Goal: Transaction & Acquisition: Purchase product/service

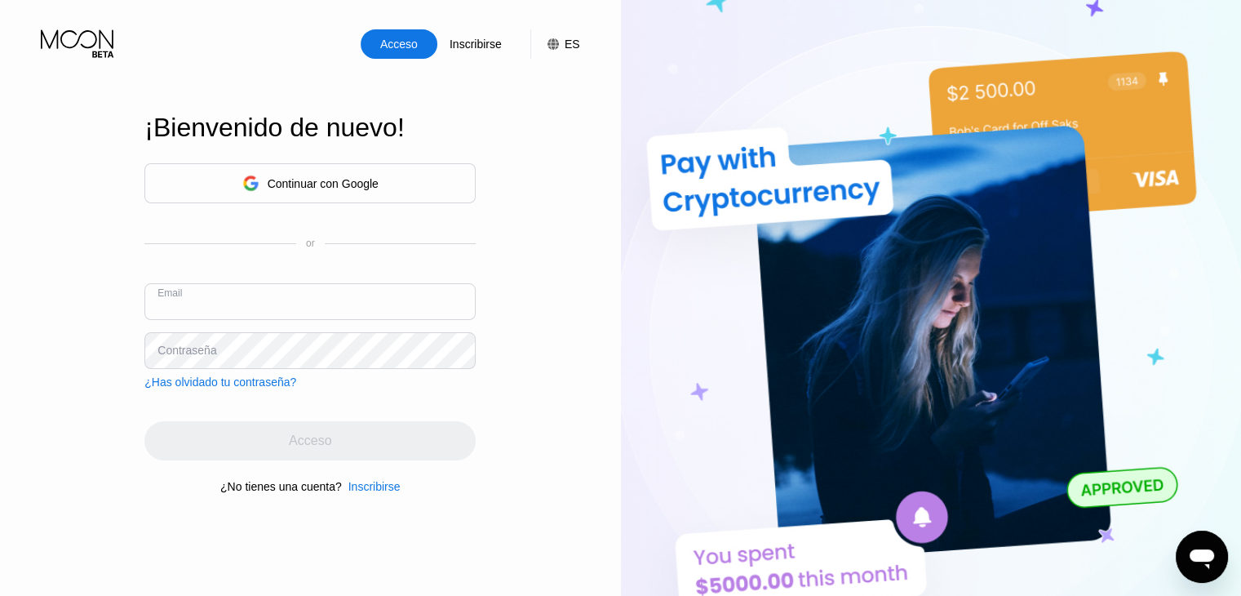
click at [290, 288] on input "text" at bounding box center [309, 301] width 331 height 37
paste input "[EMAIL_ADDRESS][DOMAIN_NAME]"
type input "[EMAIL_ADDRESS][DOMAIN_NAME]"
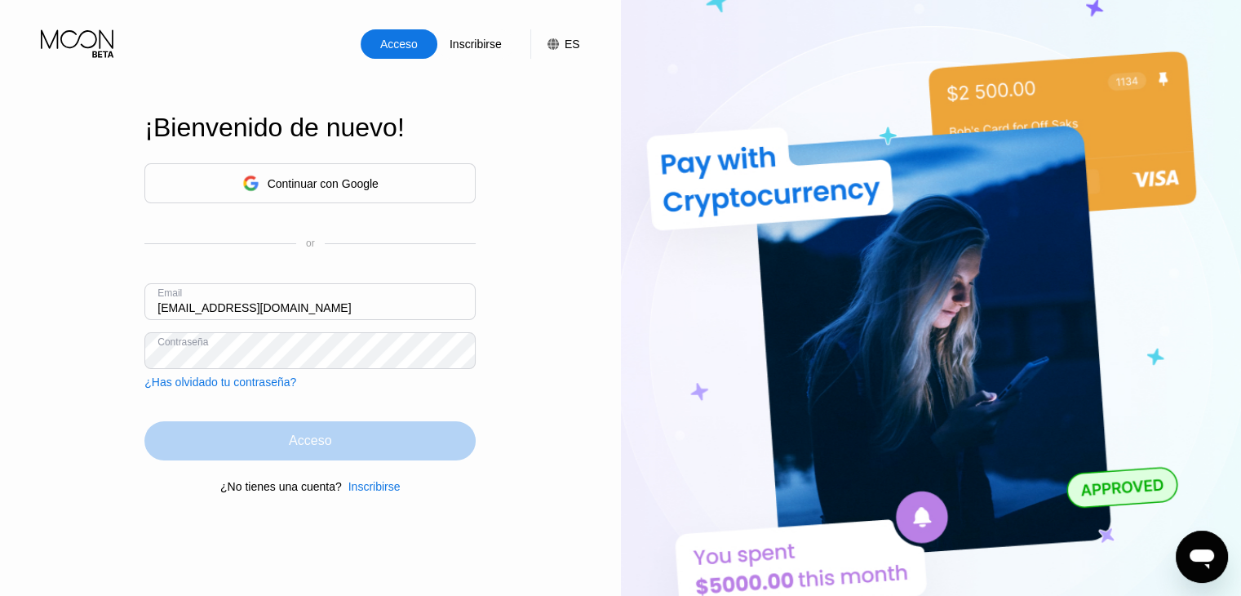
click at [267, 445] on div "Acceso" at bounding box center [309, 440] width 331 height 39
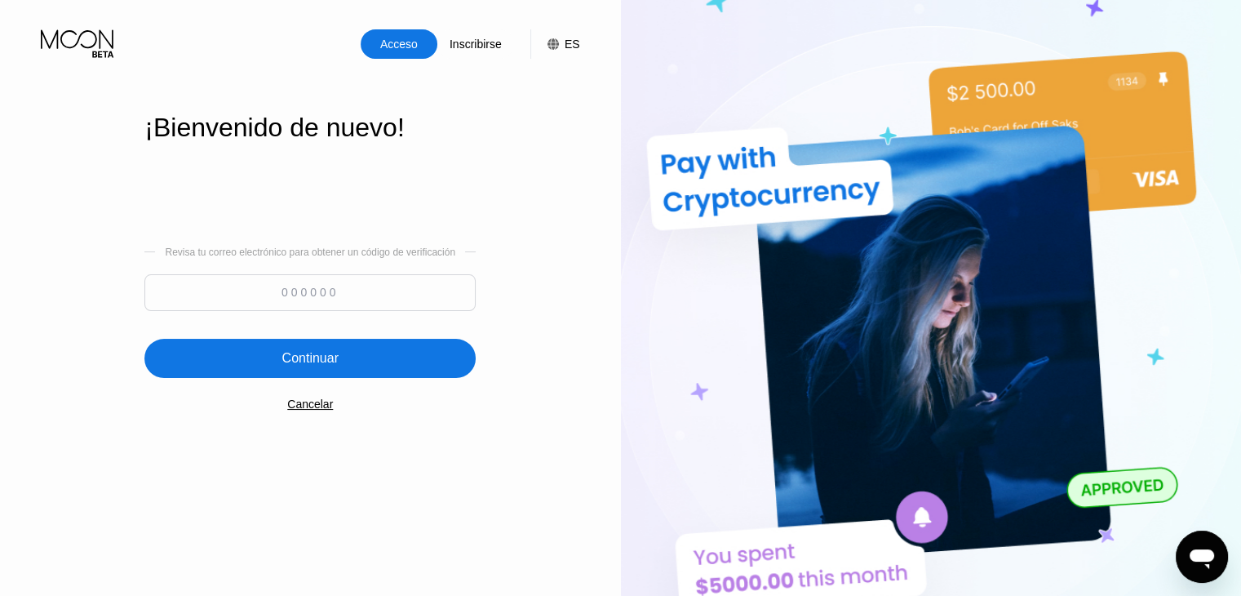
click at [271, 285] on input at bounding box center [309, 292] width 331 height 37
paste input "915542"
type input "915542"
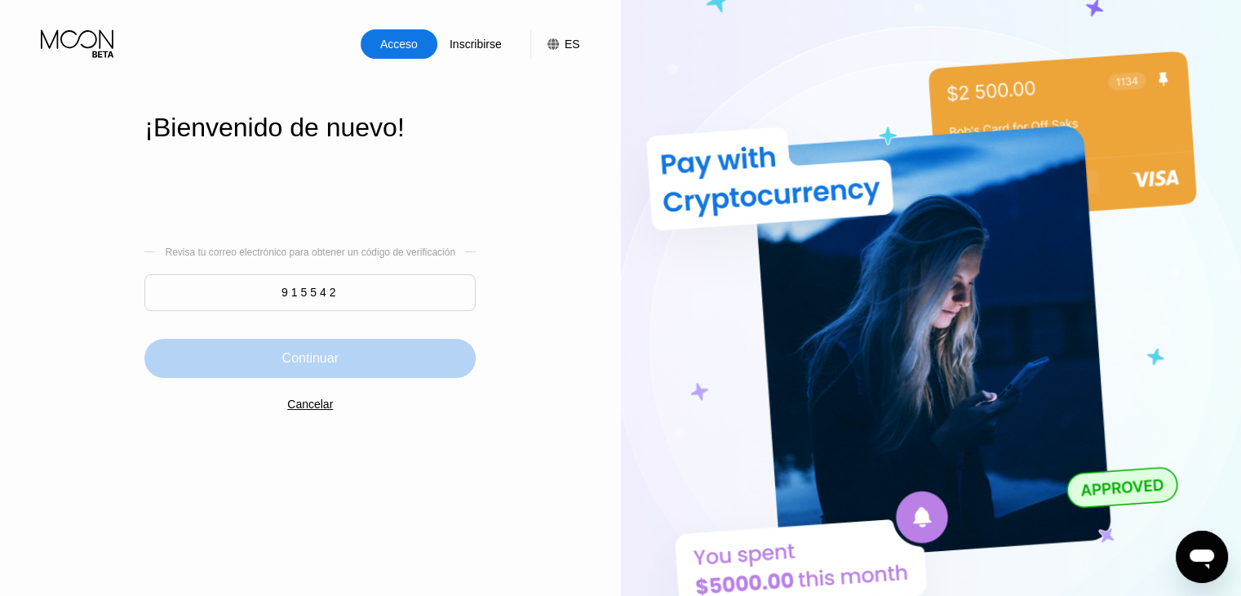
click at [309, 360] on div "Continuar" at bounding box center [310, 358] width 56 height 16
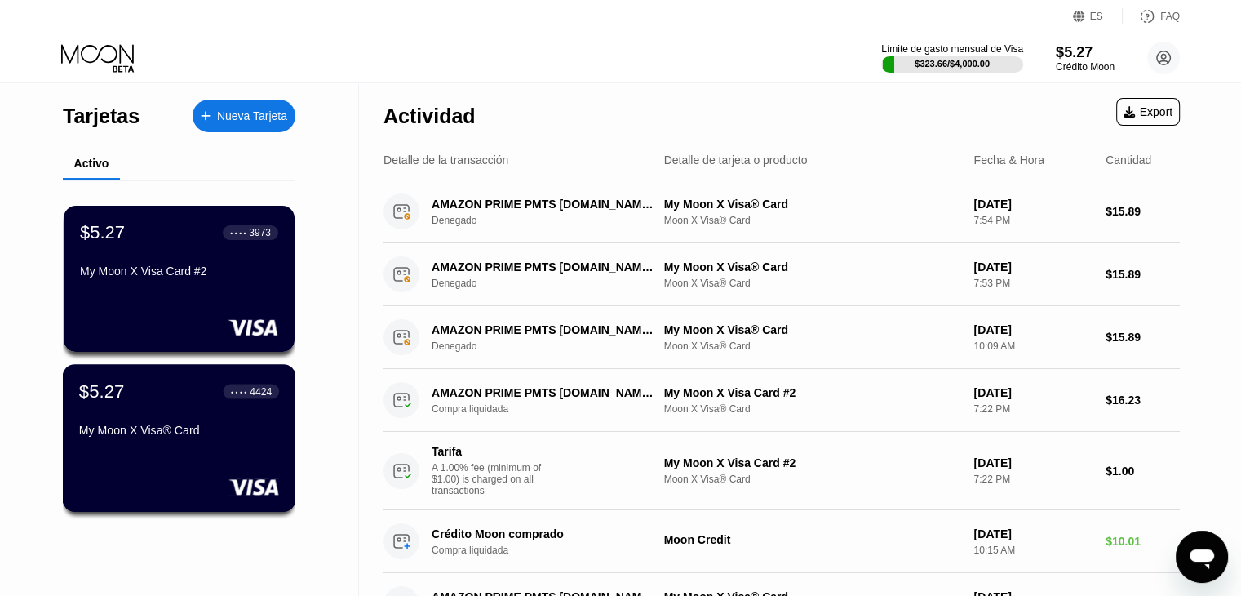
click at [193, 420] on div "$5.27 ● ● ● ● 4424 My Moon X Visa® Card" at bounding box center [179, 411] width 200 height 63
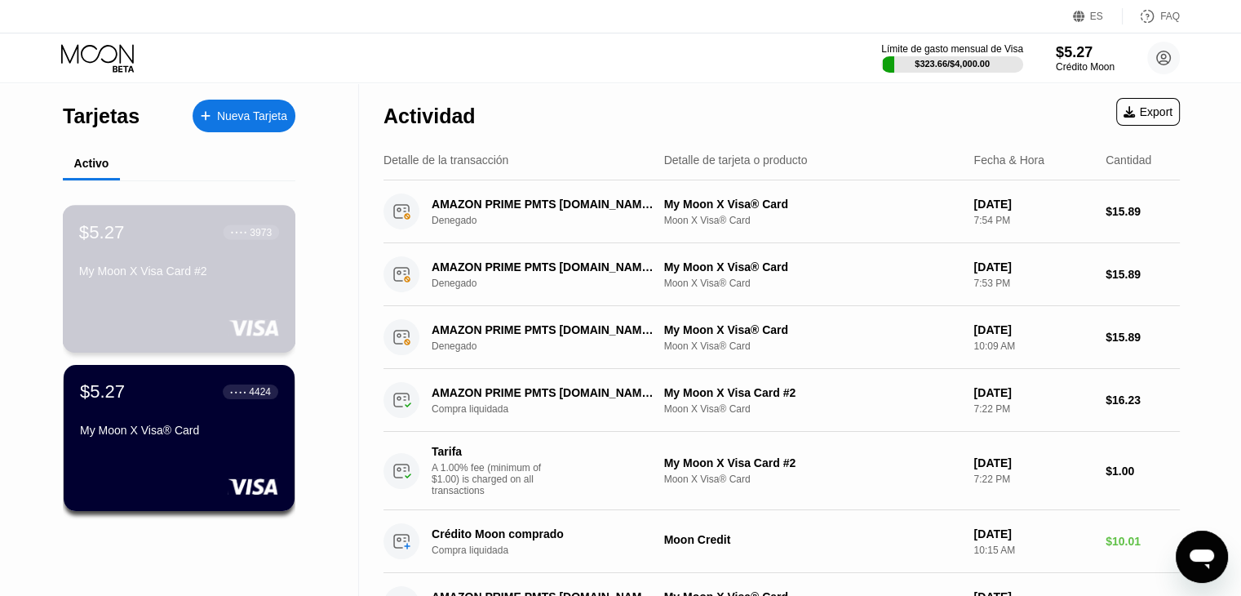
click at [180, 255] on div "$5.27 ● ● ● ● 3973 My Moon X Visa Card #2" at bounding box center [179, 252] width 200 height 63
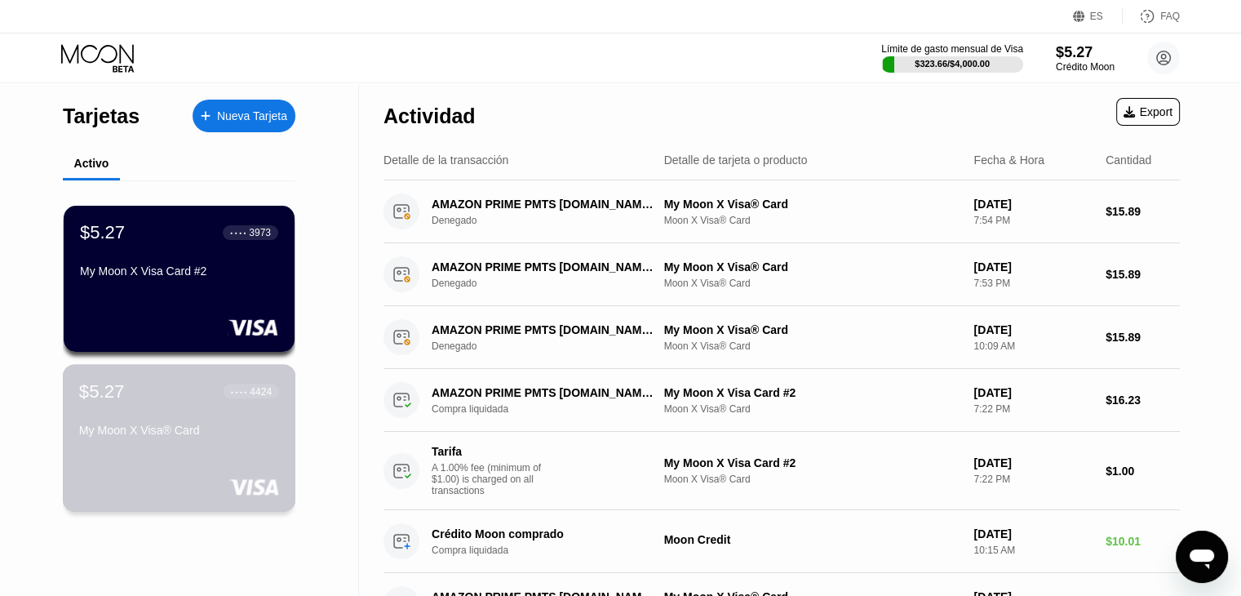
click at [170, 430] on div "My Moon X Visa® Card" at bounding box center [179, 430] width 200 height 13
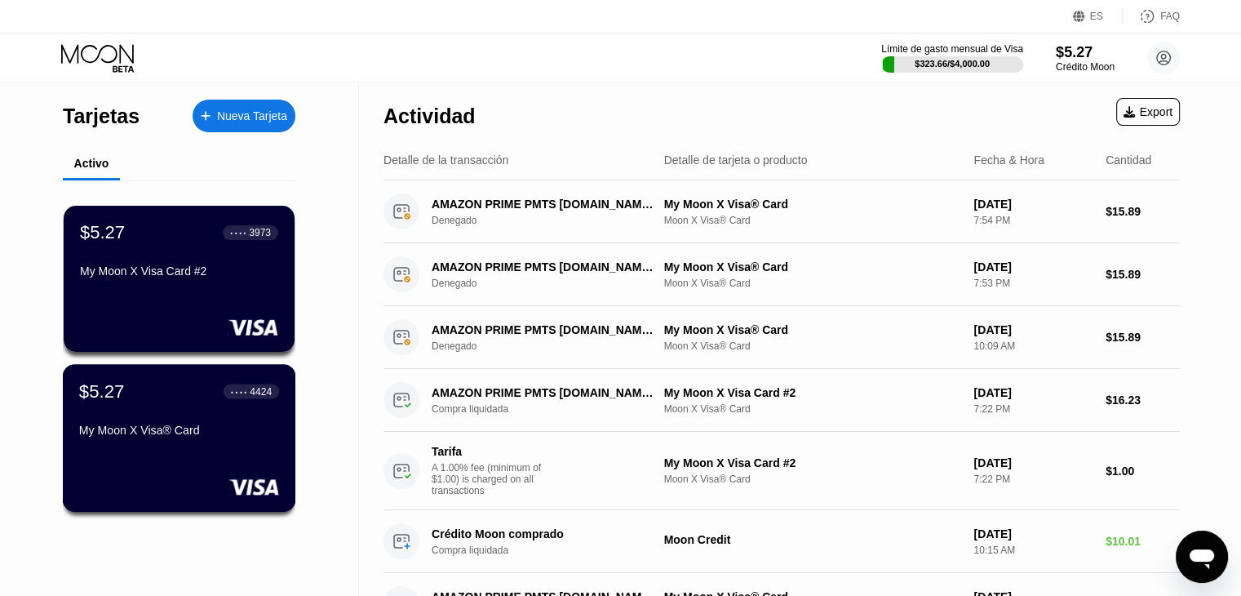
click at [113, 437] on div "My Moon X Visa® Card" at bounding box center [179, 430] width 200 height 13
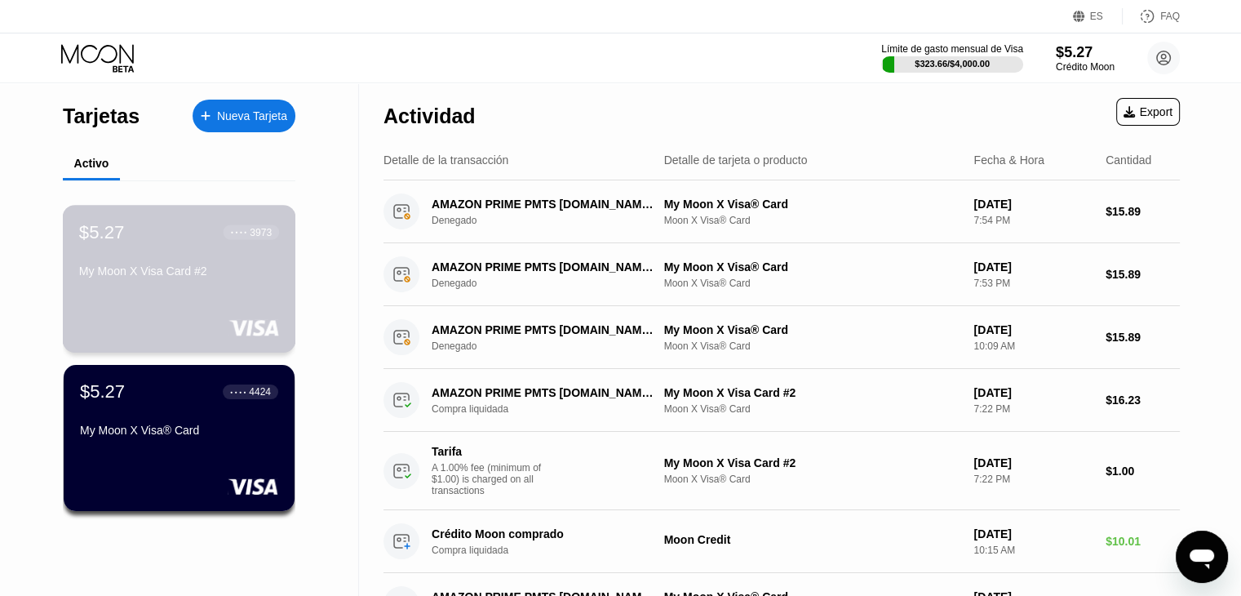
click at [157, 268] on div "$5.27 ● ● ● ● 3973 My Moon X Visa Card #2" at bounding box center [179, 252] width 200 height 63
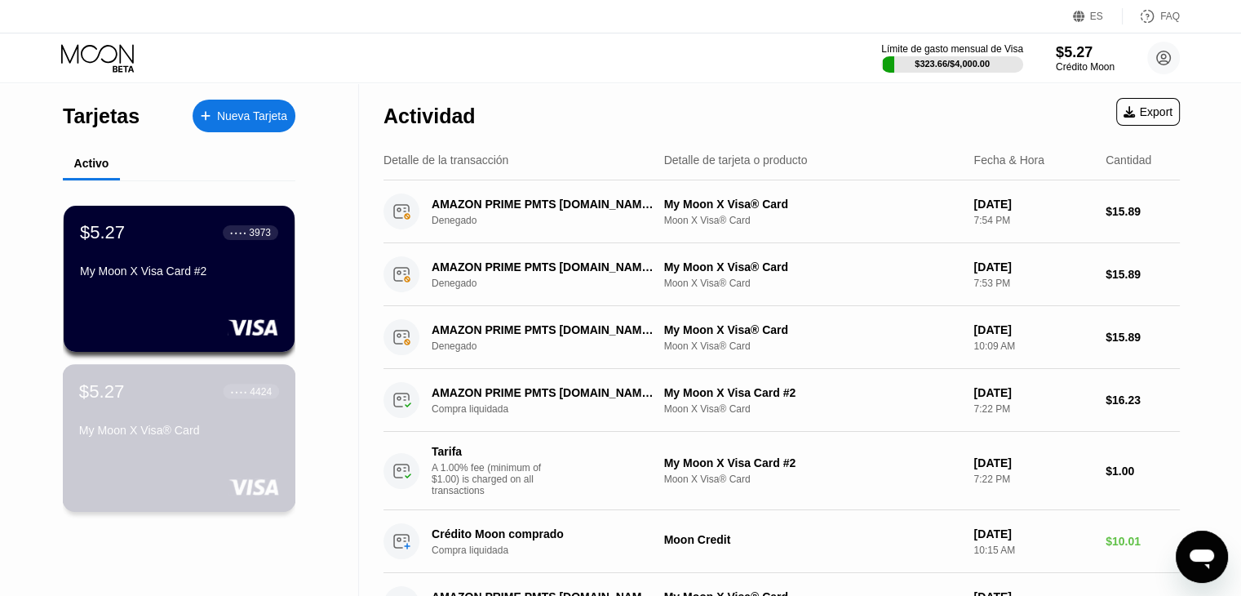
click at [145, 429] on div "My Moon X Visa® Card" at bounding box center [179, 430] width 200 height 13
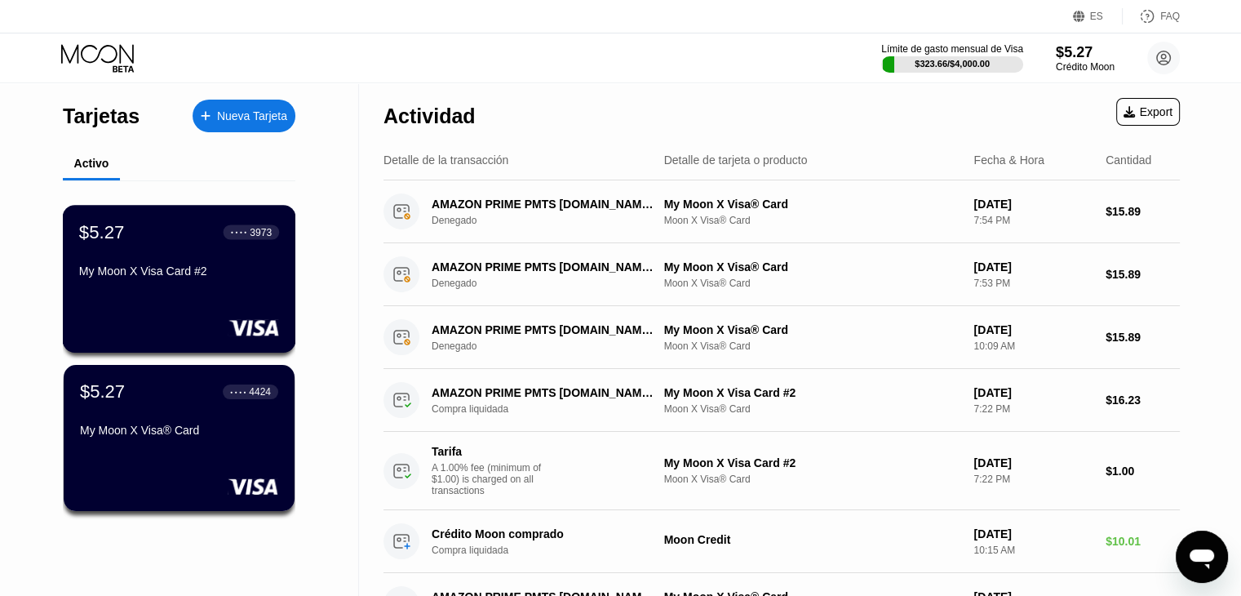
click at [150, 265] on div "$5.27 ● ● ● ● 3973 My Moon X Visa Card #2" at bounding box center [179, 252] width 200 height 63
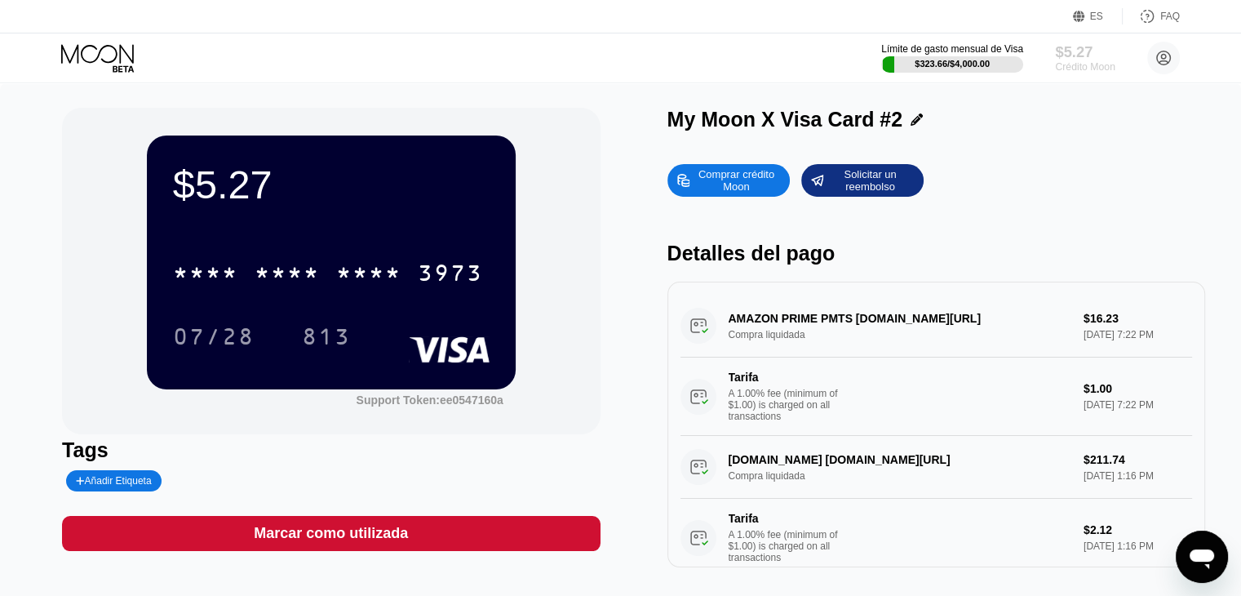
click at [1072, 63] on div "Crédito Moon" at bounding box center [1085, 66] width 60 height 11
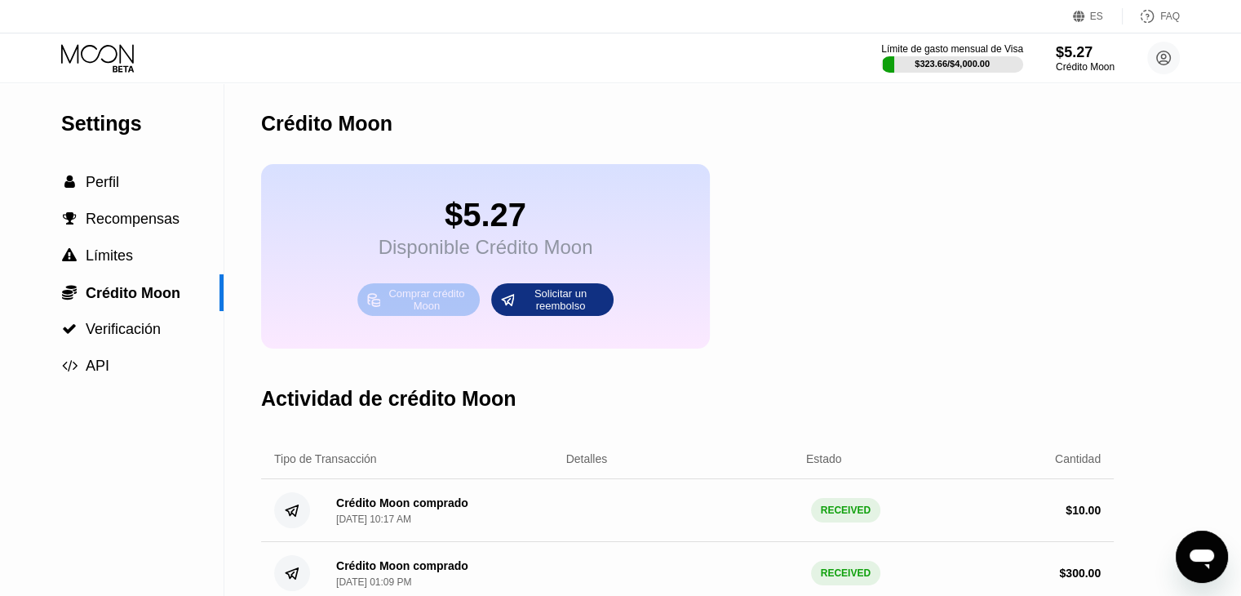
click at [412, 313] on div "Comprar crédito Moon" at bounding box center [427, 299] width 90 height 26
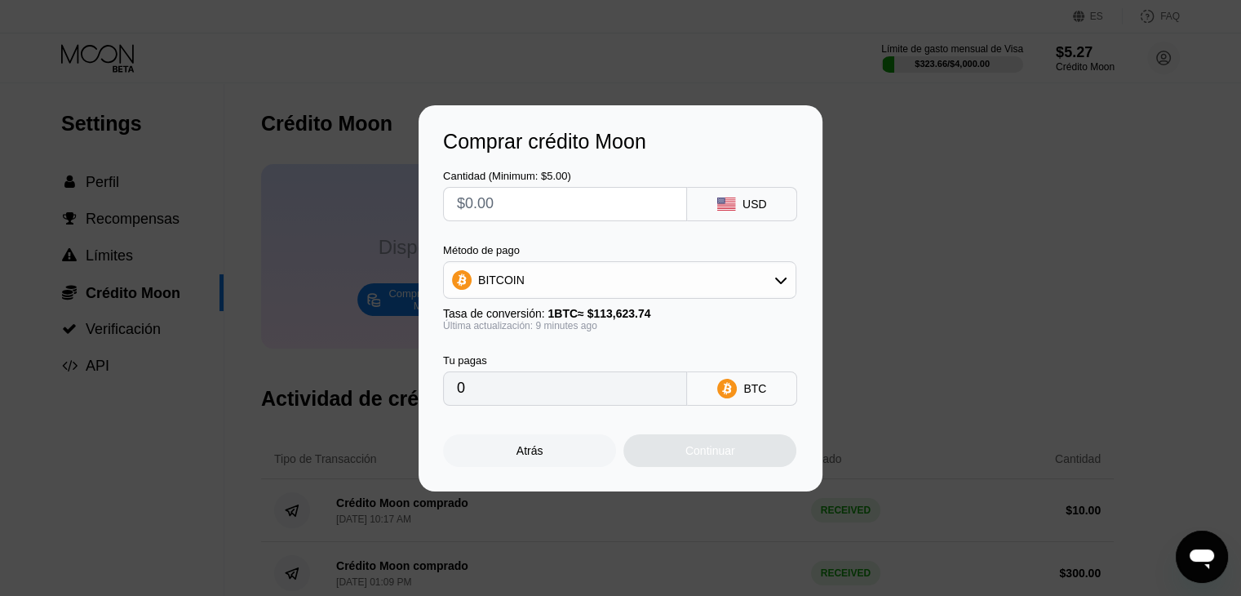
click at [581, 198] on input "text" at bounding box center [565, 204] width 216 height 33
type input "$15"
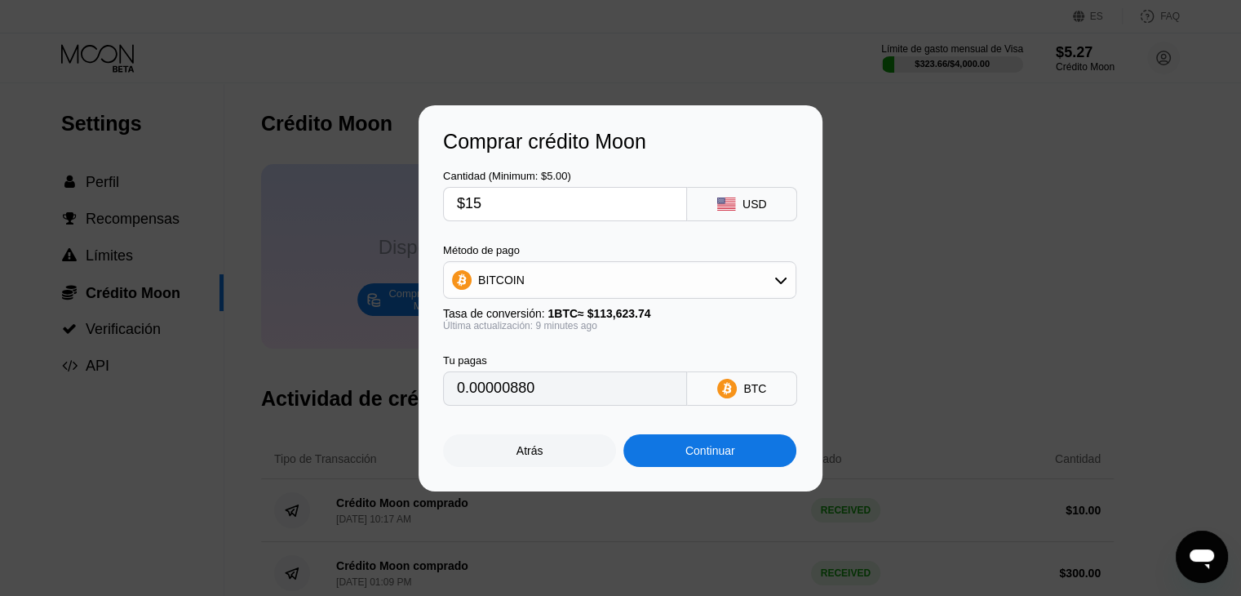
type input "0.00013199"
type input "$15"
click at [619, 285] on div "BITCOIN" at bounding box center [620, 280] width 352 height 33
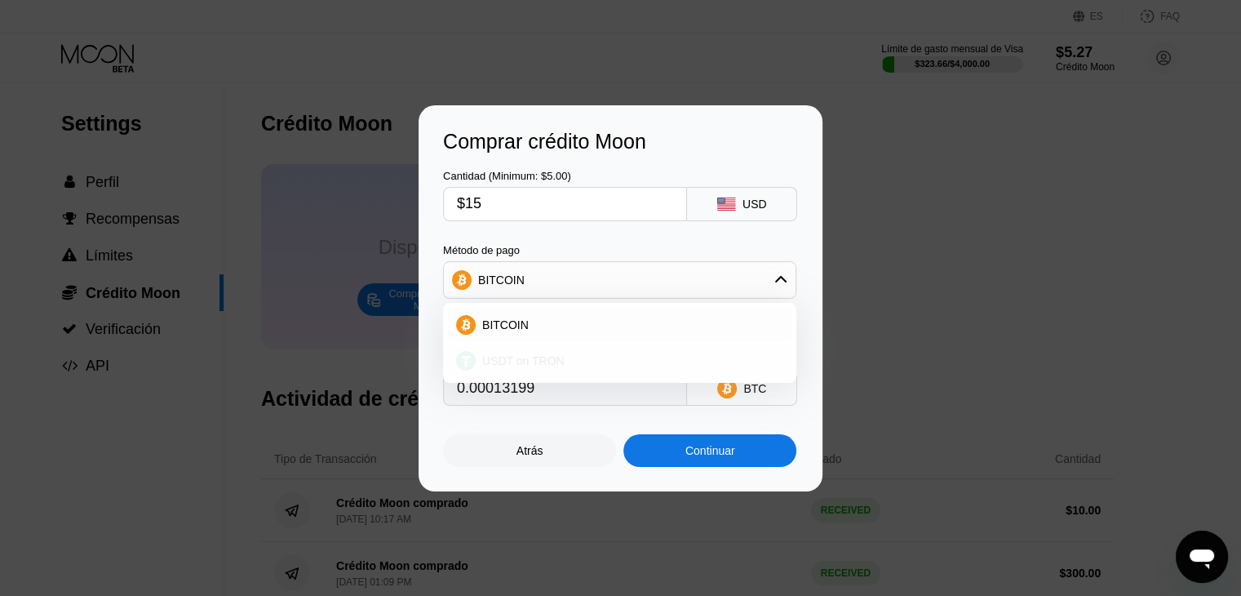
click at [578, 354] on div "USDT on TRON" at bounding box center [630, 360] width 308 height 13
type input "15.15"
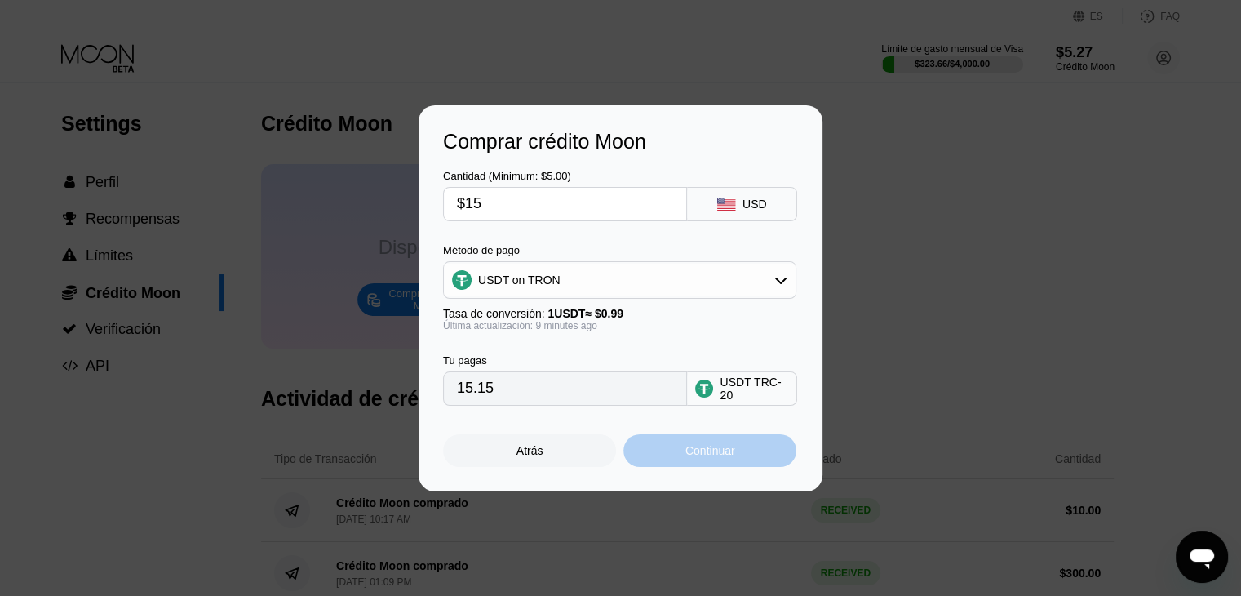
click at [689, 465] on div "Continuar" at bounding box center [710, 450] width 173 height 33
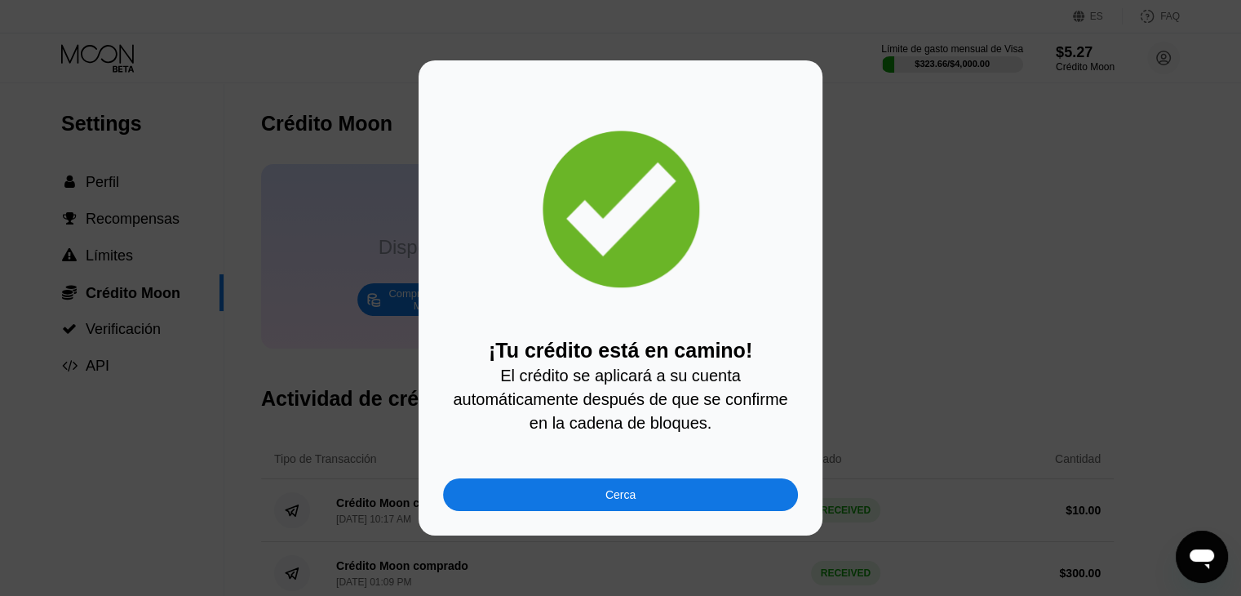
click at [948, 347] on div "¡Tu crédito está en camino! El crédito se aplicará a su cuenta automáticamente …" at bounding box center [620, 297] width 1241 height 475
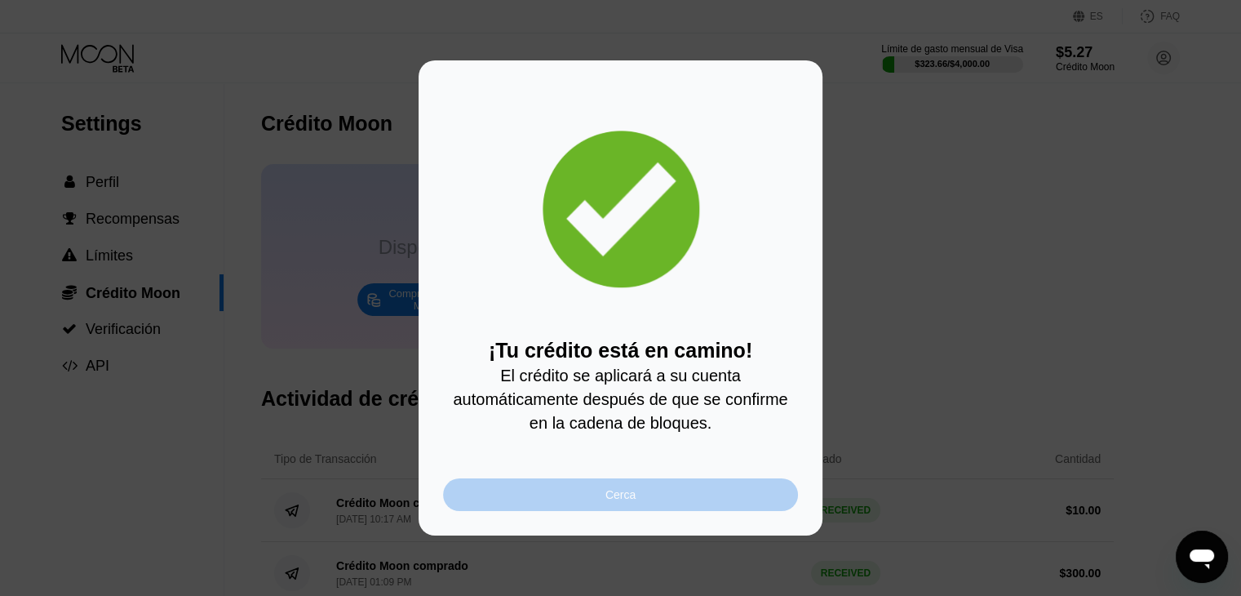
click at [698, 495] on div "Cerca" at bounding box center [620, 494] width 355 height 33
